Goal: Information Seeking & Learning: Learn about a topic

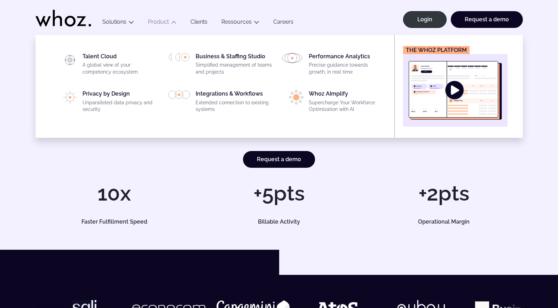
click at [456, 92] on img "Main" at bounding box center [455, 90] width 93 height 59
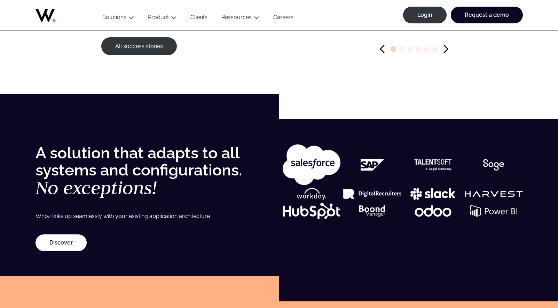
scroll to position [1201, 0]
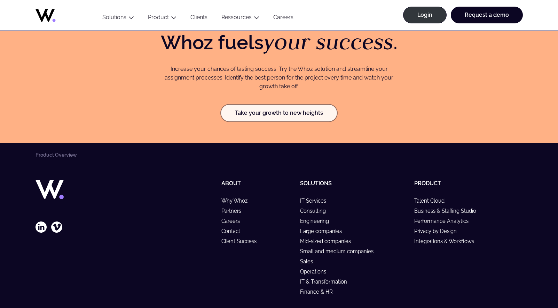
click at [260, 121] on link "Take your growth to new heights" at bounding box center [279, 113] width 116 height 17
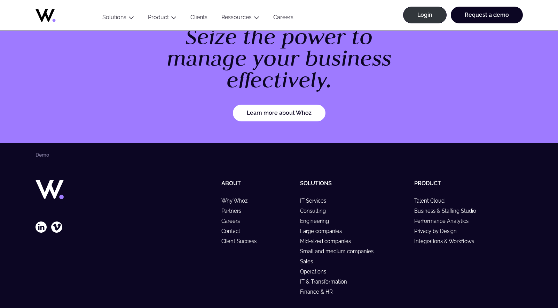
scroll to position [993, 0]
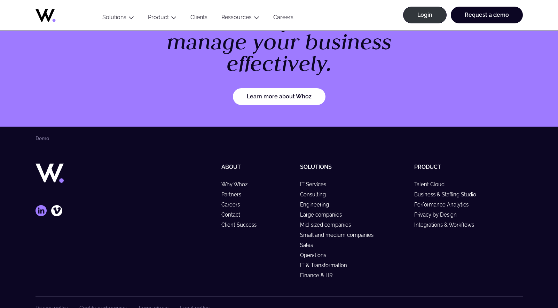
click at [41, 212] on icon at bounding box center [41, 210] width 11 height 11
click at [244, 184] on link "Why Whoz" at bounding box center [238, 184] width 32 height 6
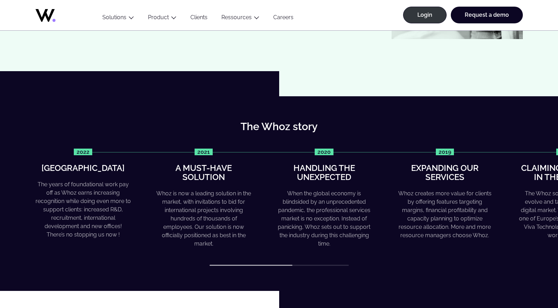
scroll to position [219, 0]
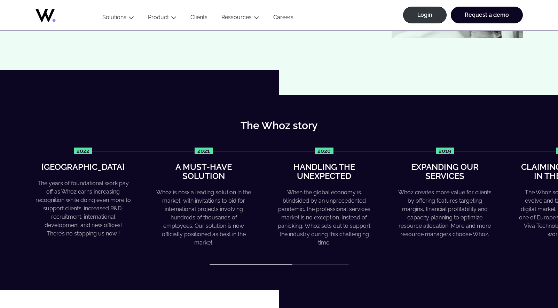
drag, startPoint x: 278, startPoint y: 265, endPoint x: 340, endPoint y: 266, distance: 62.0
click at [340, 266] on div "The Whoz story 2022 Greater heights The years of foundational work pay off as W…" at bounding box center [279, 192] width 558 height 195
click at [333, 265] on div "The Whoz story 2022 Greater heights The years of foundational work pay off as W…" at bounding box center [279, 192] width 558 height 195
click at [333, 264] on div "The Whoz story 2022 Greater heights The years of foundational work pay off as W…" at bounding box center [279, 192] width 558 height 195
drag, startPoint x: 287, startPoint y: 263, endPoint x: 366, endPoint y: 264, distance: 79.8
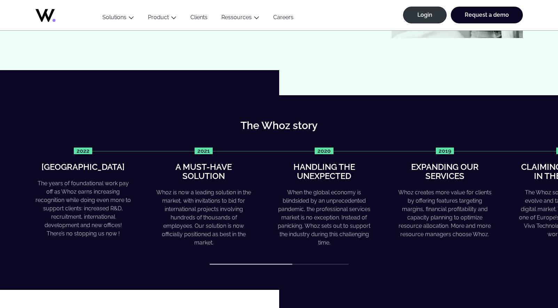
click at [366, 264] on div "2022 Greater heights The years of foundational work pay off as Whoz earns incre…" at bounding box center [280, 205] width 488 height 117
click at [310, 266] on div "The Whoz story 2022 Greater heights The years of foundational work pay off as W…" at bounding box center [279, 192] width 558 height 195
click at [272, 264] on div at bounding box center [251, 263] width 83 height 1
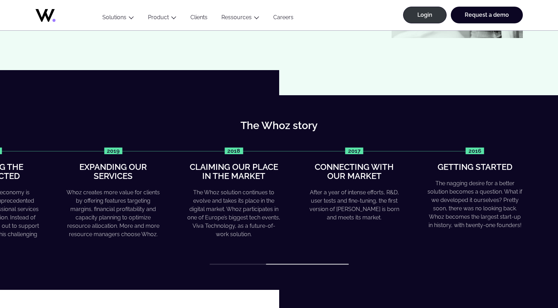
click at [395, 261] on div "2022 Greater heights The years of foundational work pay off as Whoz earns incre…" at bounding box center [280, 205] width 488 height 117
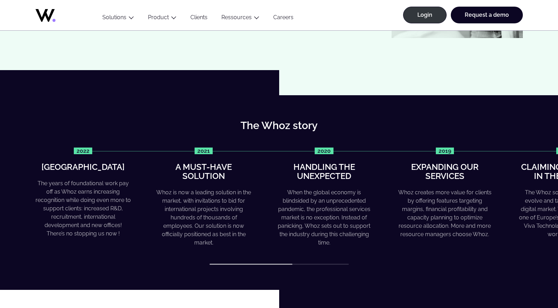
click at [246, 264] on div at bounding box center [251, 263] width 83 height 1
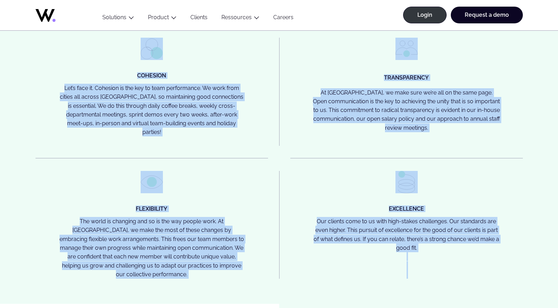
scroll to position [1448, 0]
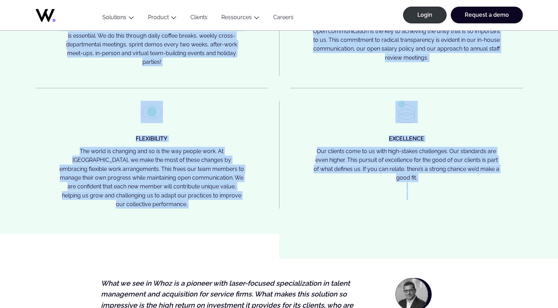
drag, startPoint x: 34, startPoint y: 42, endPoint x: 419, endPoint y: 193, distance: 413.2
copy div "Why join Whoz? Working at Whoz means using your skills and experience to suppor…"
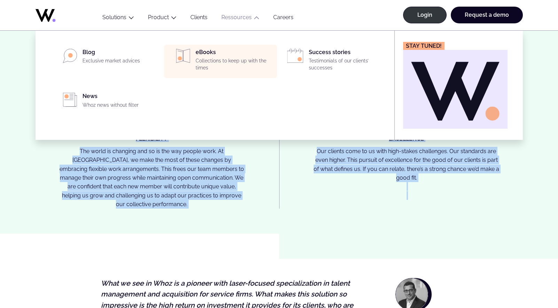
click at [201, 54] on div "eBooks Collections to keep up with the times" at bounding box center [234, 61] width 77 height 25
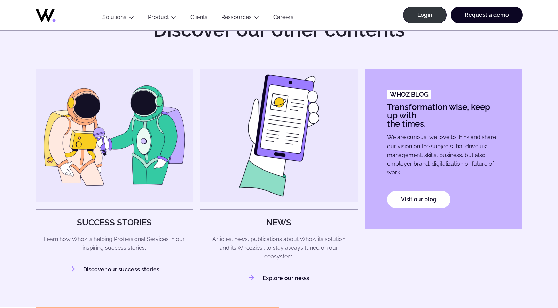
scroll to position [617, 0]
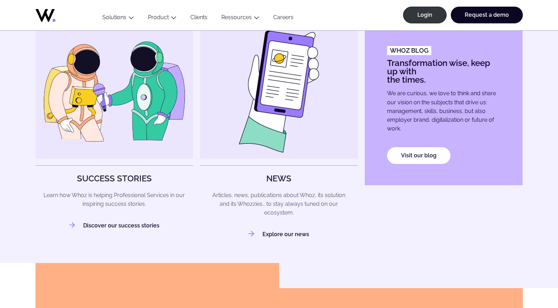
click at [257, 165] on hr at bounding box center [279, 165] width 158 height 0
click at [278, 232] on link "Explore our news" at bounding box center [279, 234] width 61 height 7
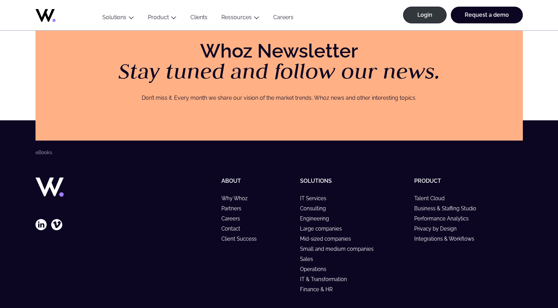
scroll to position [886, 0]
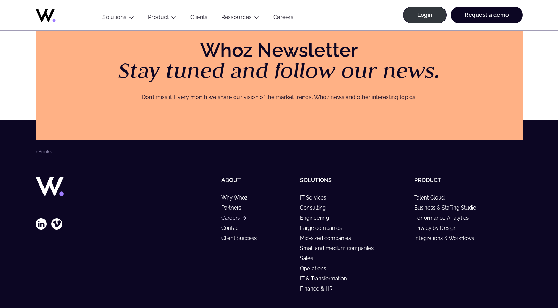
click at [234, 218] on link "Careers" at bounding box center [234, 218] width 25 height 6
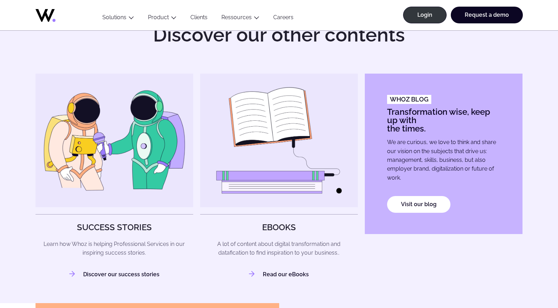
scroll to position [385, 0]
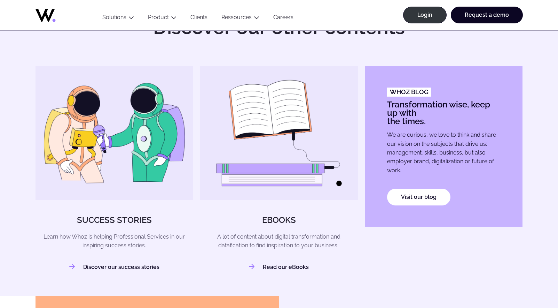
click at [130, 270] on div "Discover our success stories" at bounding box center [114, 266] width 90 height 7
click at [129, 264] on link "Discover our success stories" at bounding box center [114, 266] width 90 height 7
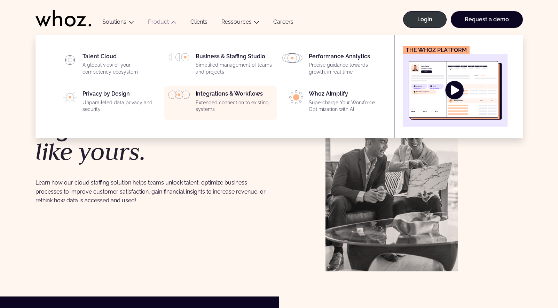
click at [239, 96] on div "Integrations & Workflows Extended connection to existing systems" at bounding box center [234, 102] width 77 height 25
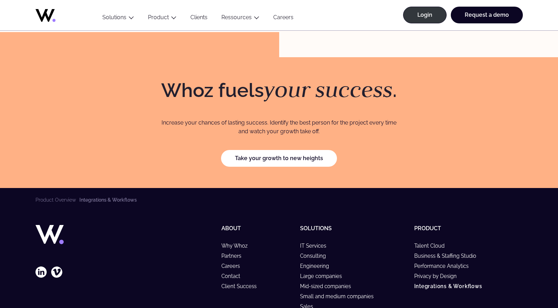
scroll to position [1965, 0]
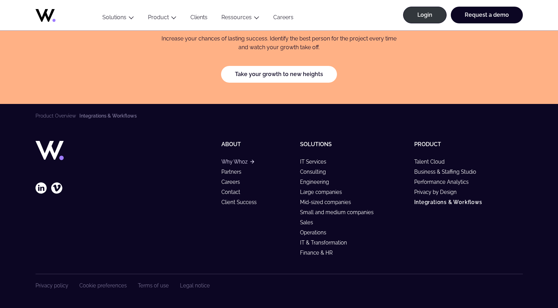
click at [234, 160] on link "Why Whoz" at bounding box center [238, 162] width 32 height 6
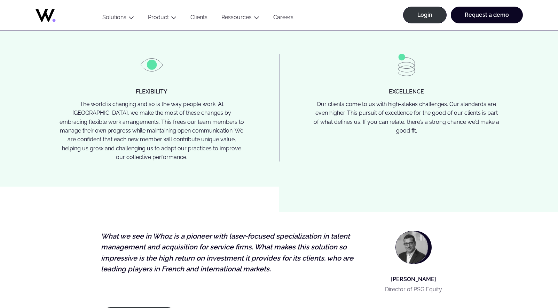
scroll to position [1307, 0]
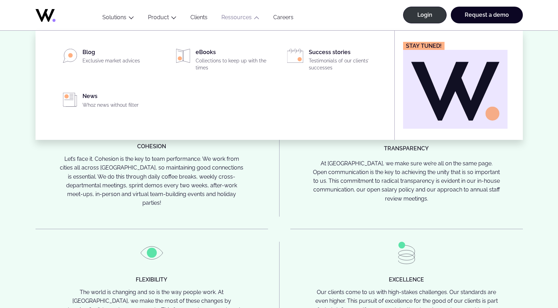
click at [242, 19] on link "Ressources" at bounding box center [237, 17] width 30 height 7
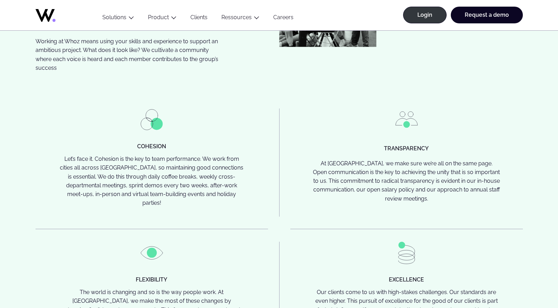
click at [242, 19] on link "Ressources" at bounding box center [237, 17] width 30 height 7
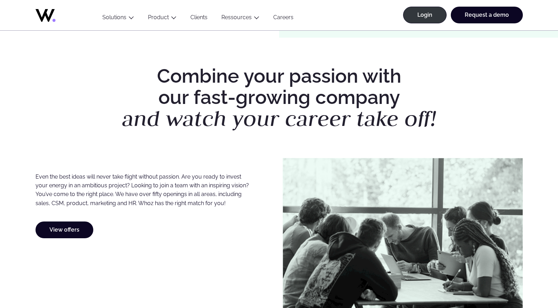
scroll to position [327, 0]
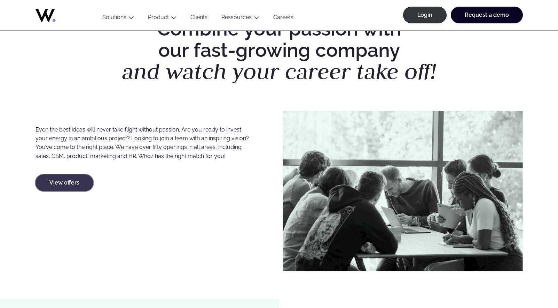
click at [64, 180] on link "View offers" at bounding box center [65, 182] width 58 height 17
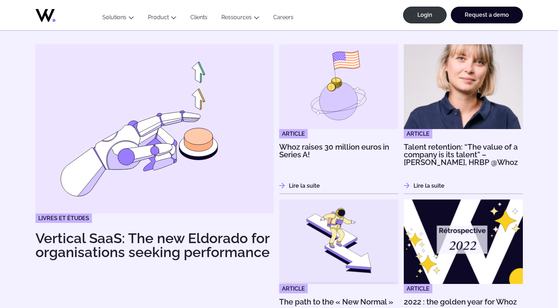
scroll to position [717, 0]
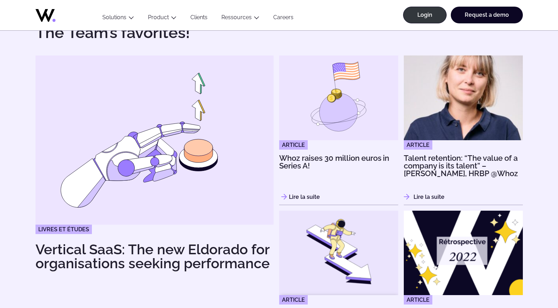
click at [345, 158] on h3 "Whoz raises 30 million euros in Series A!" at bounding box center [338, 165] width 119 height 23
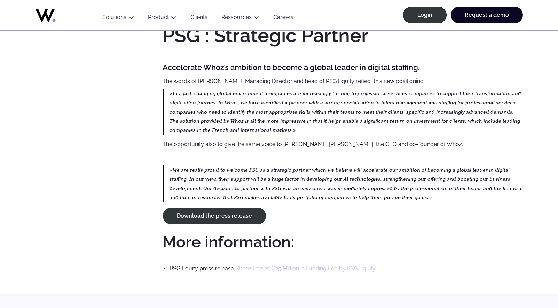
scroll to position [924, 0]
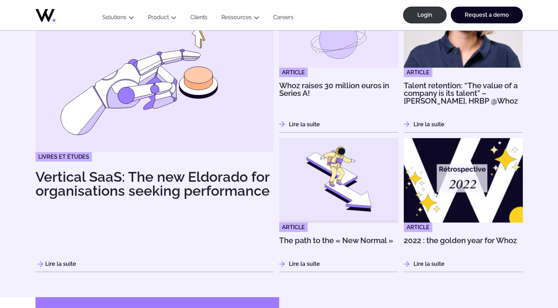
scroll to position [987, 0]
